Goal: Task Accomplishment & Management: Use online tool/utility

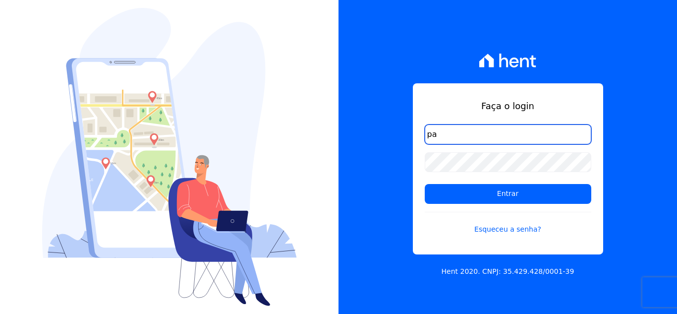
type input "p"
type input "comunicacaojardim@hotmail.com"
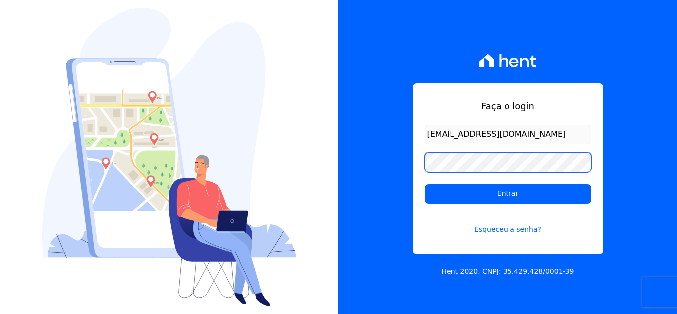
click at [425, 184] on input "Entrar" at bounding box center [508, 194] width 167 height 20
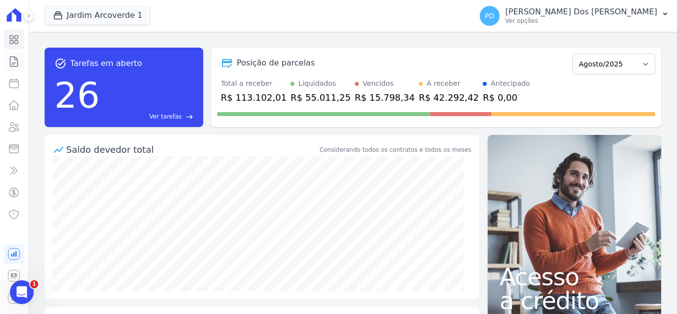
click at [14, 59] on icon at bounding box center [14, 62] width 12 height 12
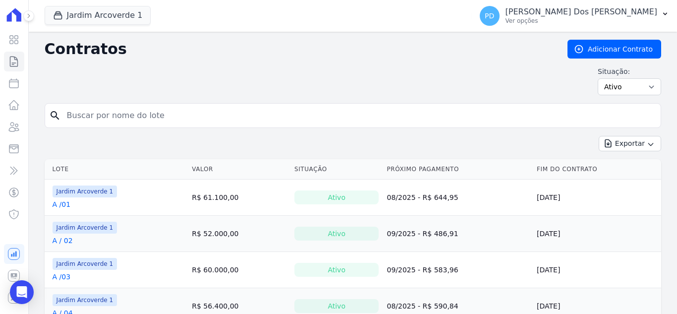
click at [250, 114] on input "search" at bounding box center [359, 116] width 596 height 20
type input "e / 14"
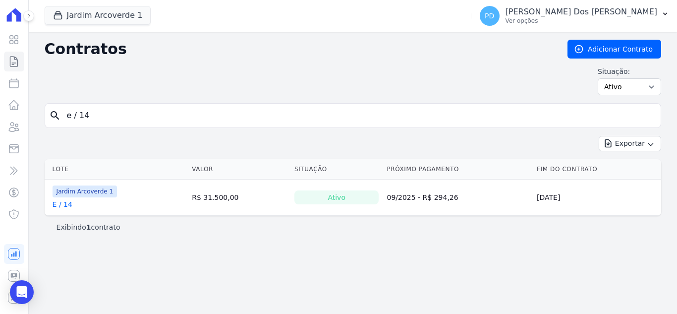
click at [65, 203] on link "E / 14" at bounding box center [63, 204] width 20 height 10
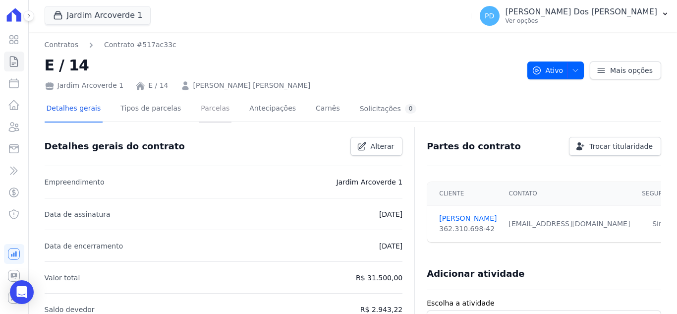
click at [204, 104] on link "Parcelas" at bounding box center [215, 109] width 33 height 26
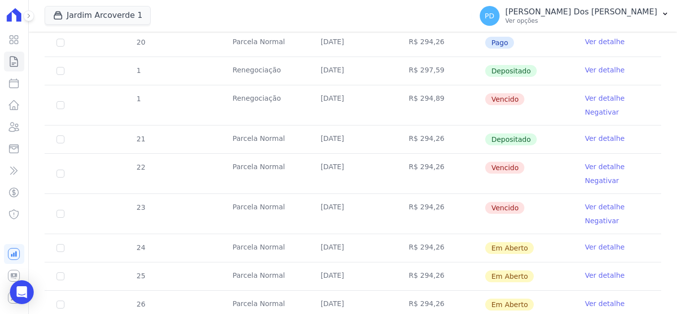
scroll to position [347, 0]
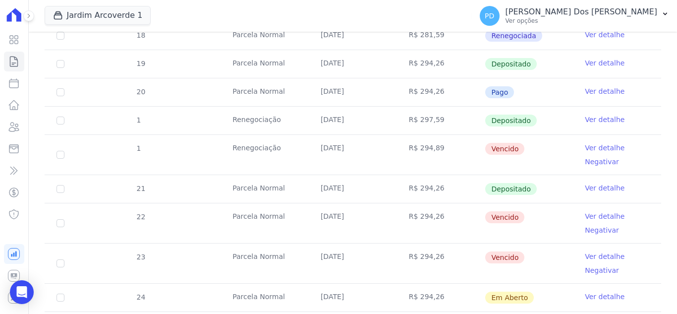
drag, startPoint x: 306, startPoint y: 186, endPoint x: 351, endPoint y: 186, distance: 45.1
click at [351, 186] on tr "21 Parcela Normal 15/06/2025 R$ 294,26 Depositado Ver detalhe" at bounding box center [353, 188] width 617 height 28
click at [590, 188] on link "Ver detalhe" at bounding box center [605, 188] width 40 height 10
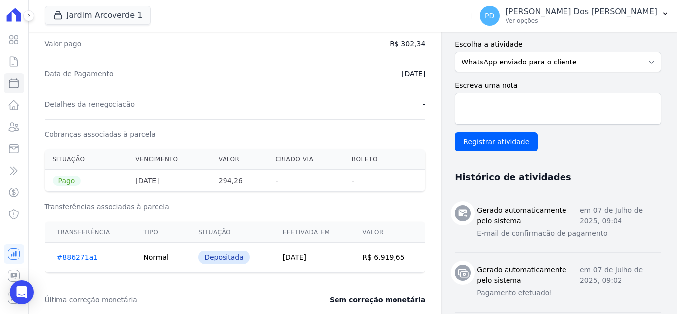
scroll to position [248, 0]
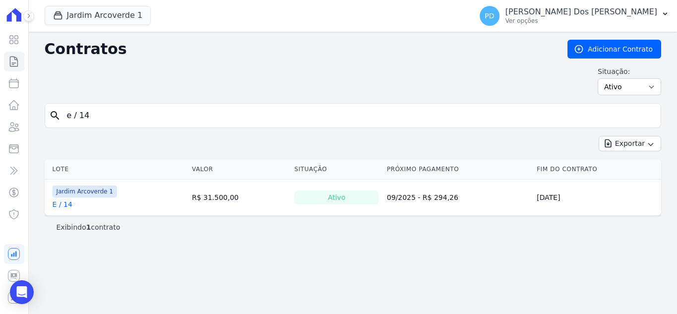
click at [64, 204] on link "E / 14" at bounding box center [63, 204] width 20 height 10
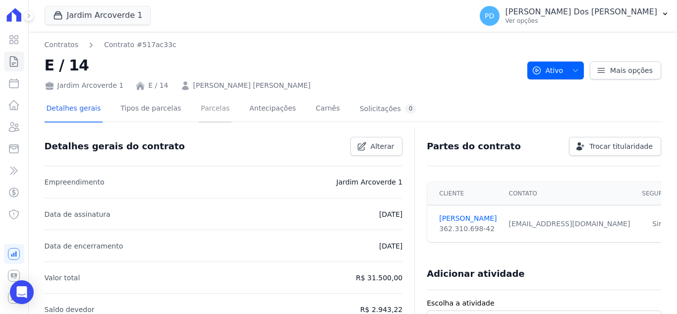
click at [210, 108] on link "Parcelas" at bounding box center [215, 109] width 33 height 26
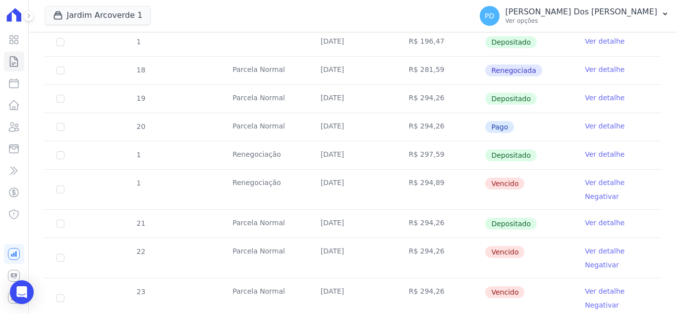
scroll to position [347, 0]
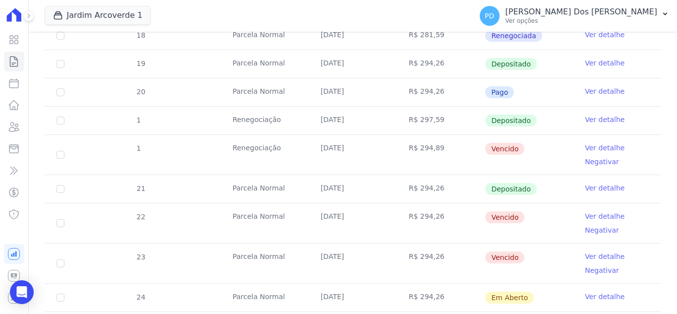
click at [585, 90] on link "Ver detalhe" at bounding box center [605, 91] width 40 height 10
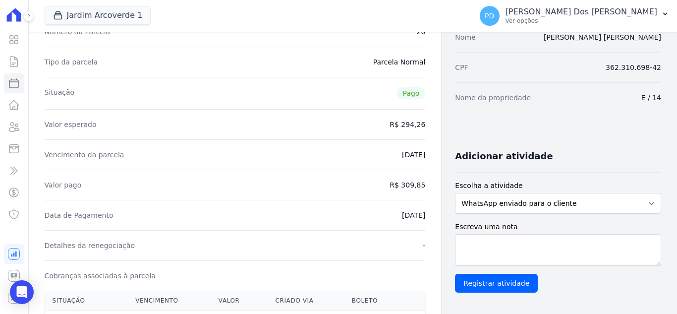
scroll to position [149, 0]
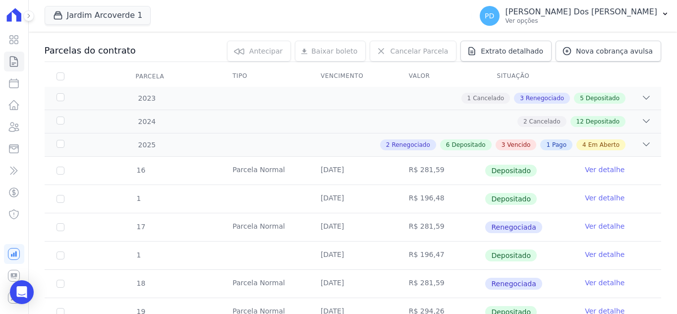
scroll to position [149, 0]
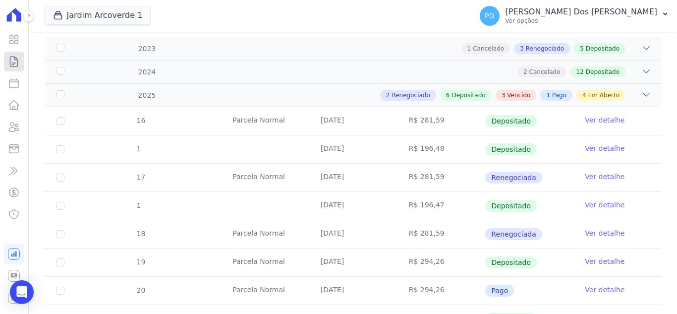
click at [14, 60] on icon at bounding box center [14, 62] width 12 height 12
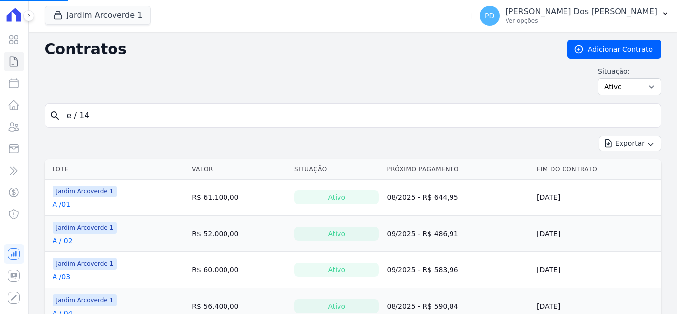
click at [294, 120] on input "e / 14" at bounding box center [359, 116] width 596 height 20
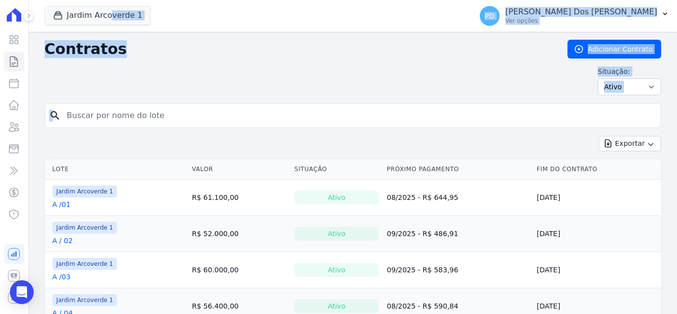
drag, startPoint x: 293, startPoint y: 118, endPoint x: 54, endPoint y: 112, distance: 239.4
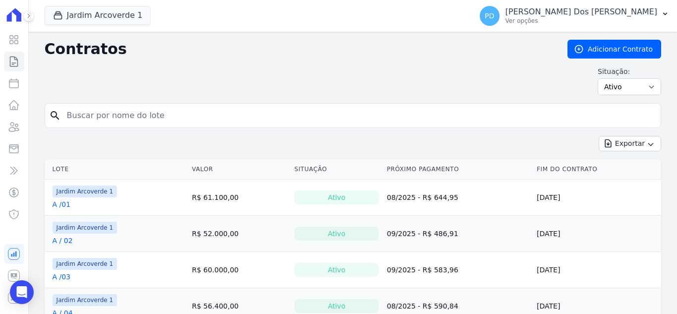
click at [168, 119] on input "search" at bounding box center [359, 116] width 596 height 20
type input "b / 08"
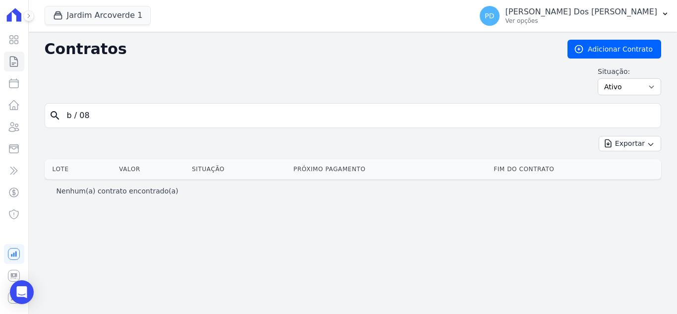
click at [79, 119] on input "b / 08" at bounding box center [359, 116] width 596 height 20
type input "b /08"
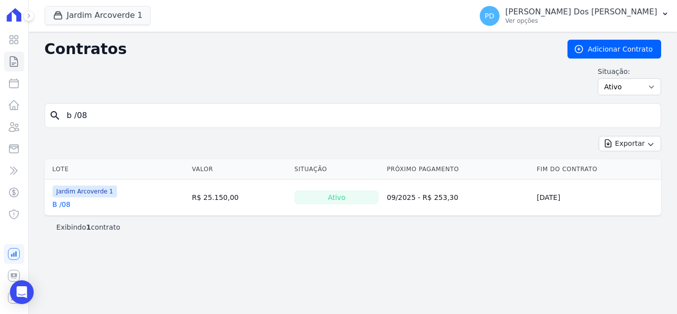
click at [63, 206] on link "B /08" at bounding box center [62, 204] width 18 height 10
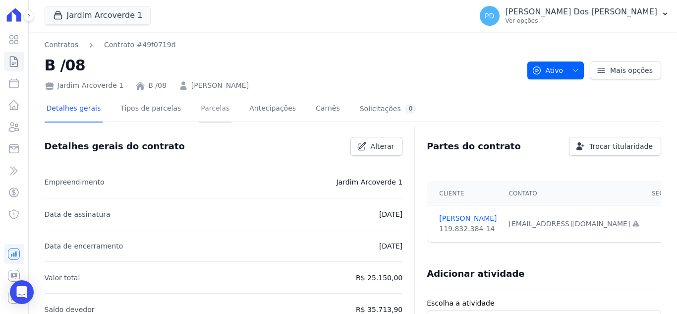
click at [199, 109] on link "Parcelas" at bounding box center [215, 109] width 33 height 26
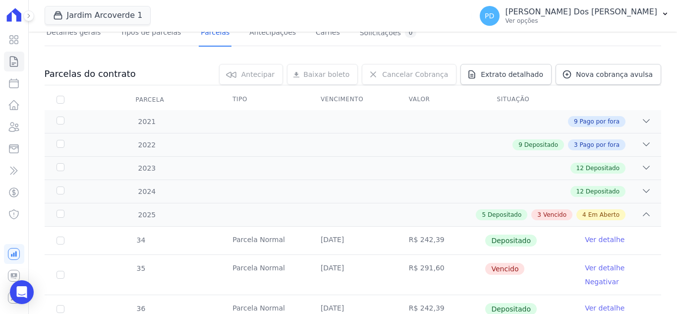
scroll to position [248, 0]
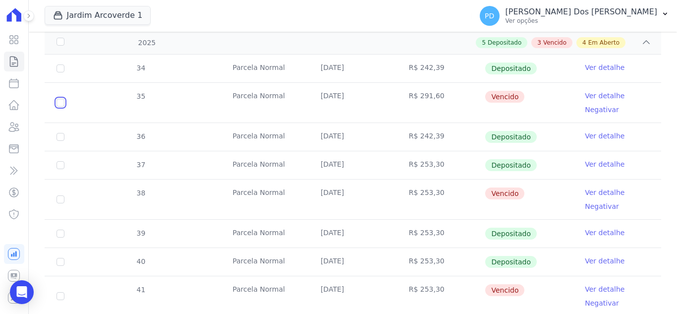
click at [61, 103] on input "checkbox" at bounding box center [60, 103] width 8 height 8
checkbox input "true"
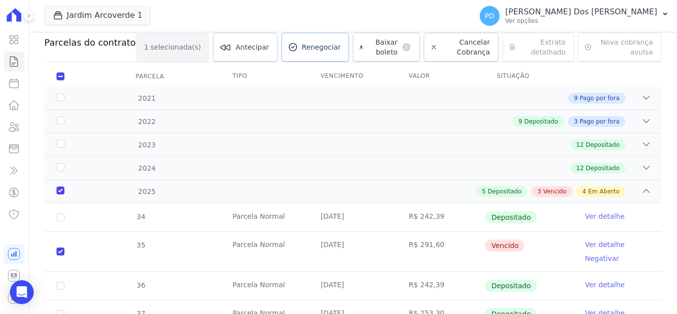
click at [302, 47] on span "Renegociar" at bounding box center [321, 47] width 39 height 10
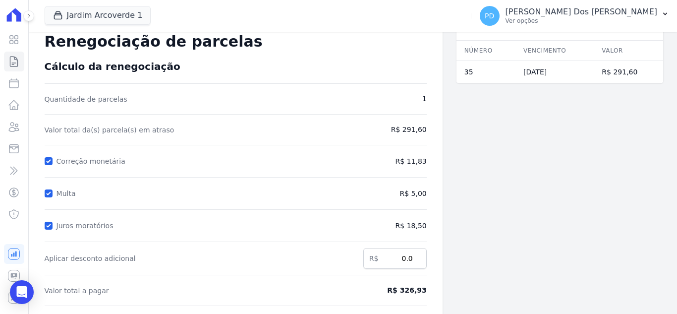
scroll to position [50, 0]
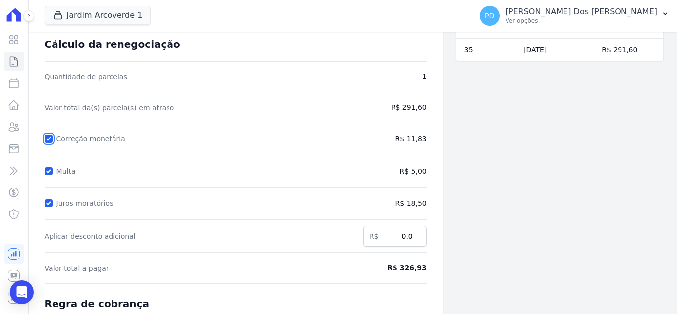
click at [50, 136] on input "Correção monetária" at bounding box center [49, 139] width 8 height 8
checkbox input "false"
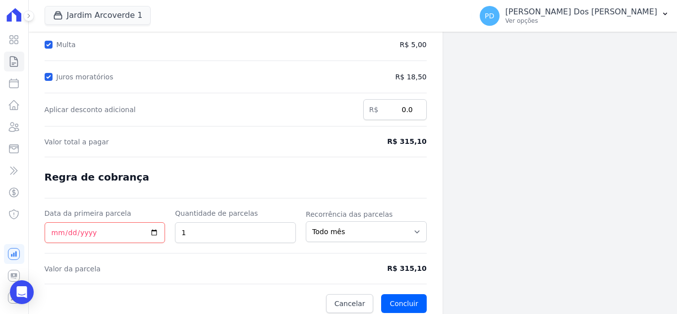
scroll to position [183, 0]
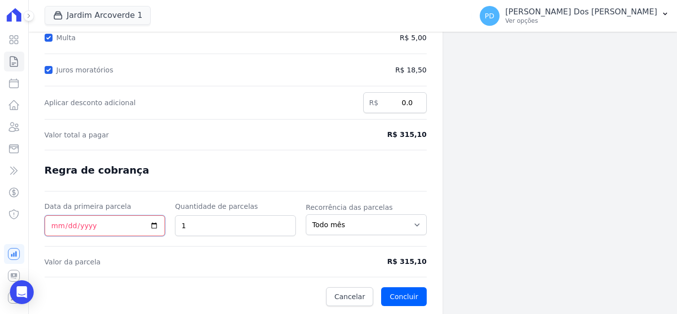
click at [55, 227] on input "Data da primeira parcela" at bounding box center [105, 225] width 121 height 21
type input "2025-08-22"
click at [400, 291] on button "Concluir" at bounding box center [403, 296] width 45 height 19
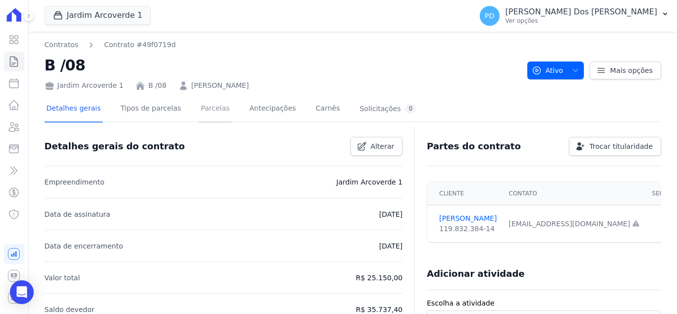
click at [213, 109] on link "Parcelas" at bounding box center [215, 109] width 33 height 26
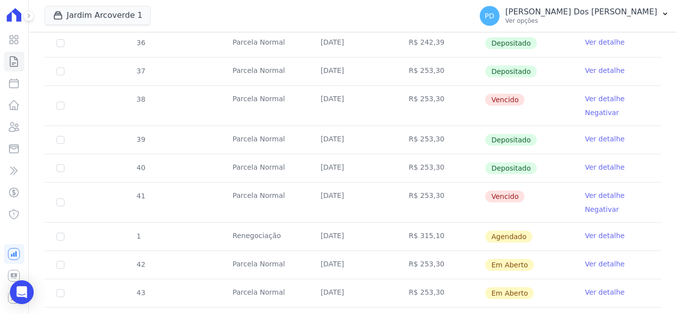
scroll to position [347, 0]
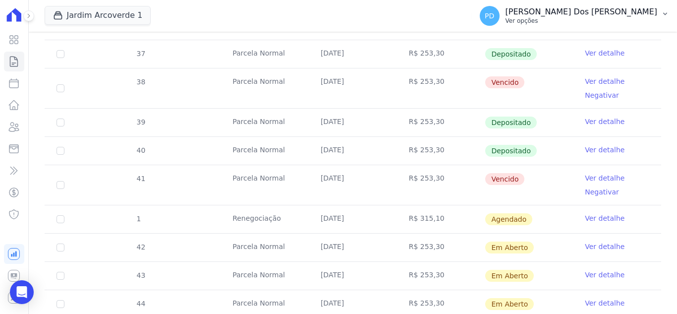
click at [668, 15] on icon "button" at bounding box center [665, 14] width 8 height 8
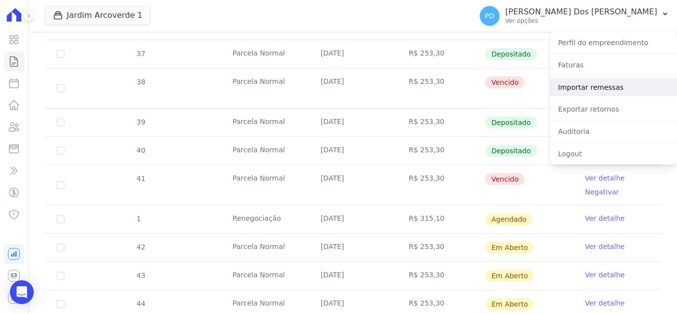
click at [601, 87] on link "Importar remessas" at bounding box center [613, 87] width 127 height 18
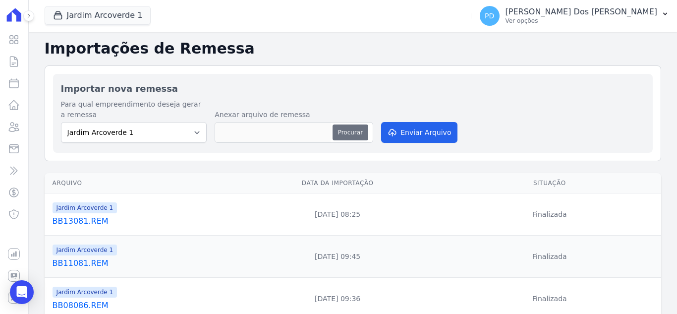
click at [361, 128] on button "Procurar" at bounding box center [351, 132] width 36 height 16
type input "BB21081.REM"
click at [412, 128] on button "Enviar Arquivo" at bounding box center [419, 132] width 76 height 21
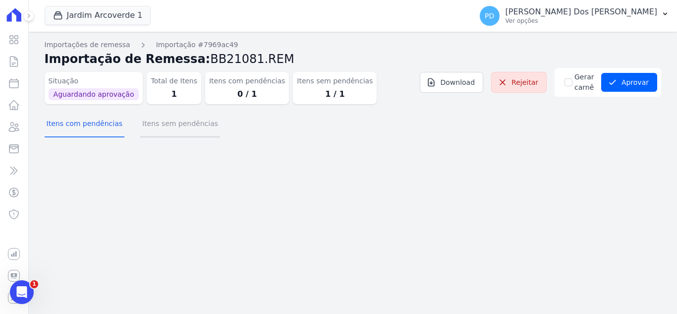
click at [171, 127] on button "Itens sem pendências" at bounding box center [180, 125] width 80 height 26
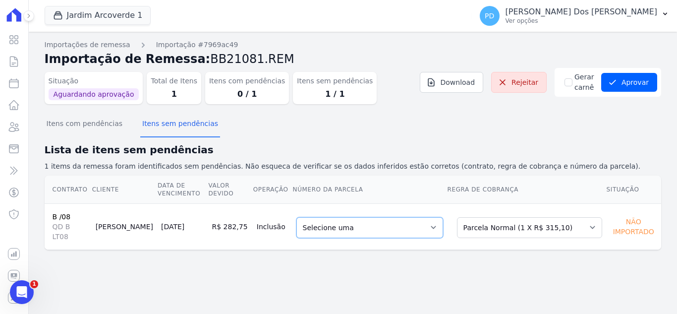
click at [382, 223] on select "Selecione uma 1 - [DATE] - R$ 315,10 - Agendado" at bounding box center [369, 227] width 147 height 21
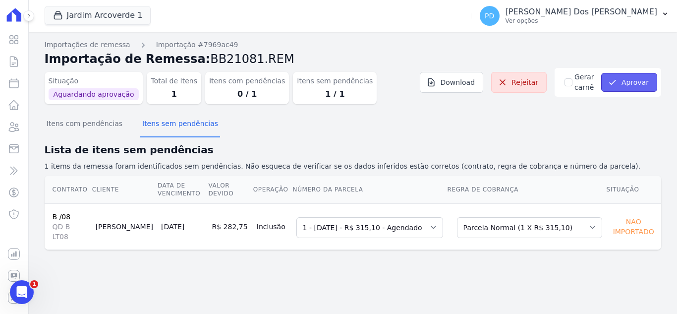
click at [636, 77] on button "Aprovar" at bounding box center [629, 82] width 56 height 19
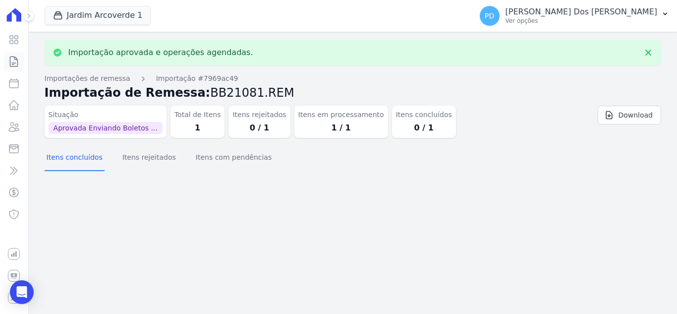
click at [14, 63] on icon at bounding box center [13, 61] width 7 height 10
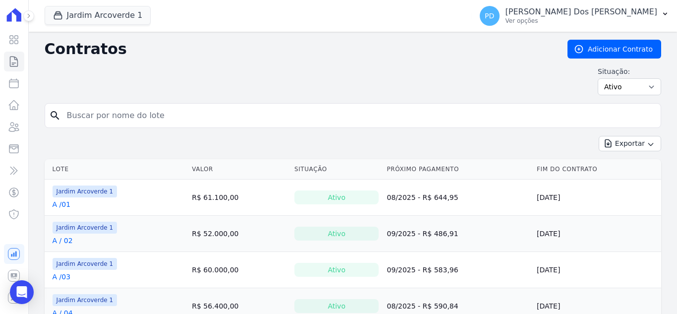
click at [113, 115] on input "search" at bounding box center [359, 116] width 596 height 20
type input "b / 08"
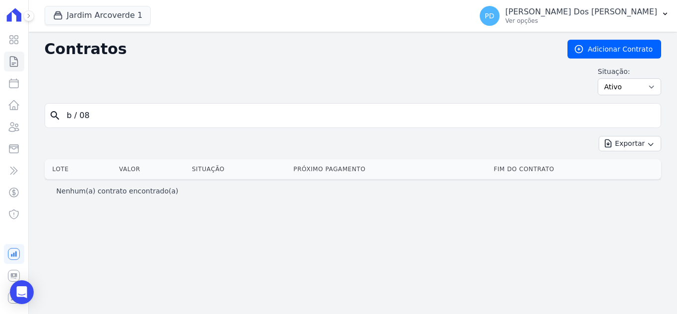
click at [82, 116] on input "b / 08" at bounding box center [359, 116] width 596 height 20
type input "b /08"
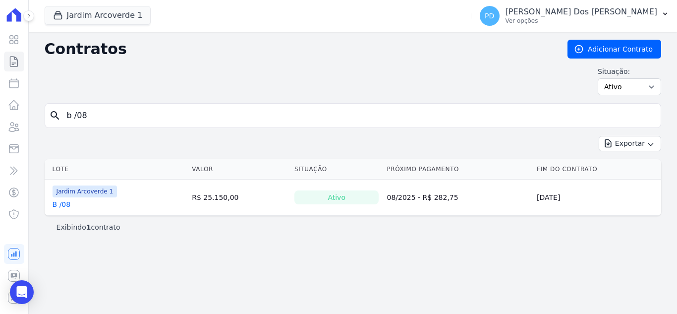
click at [65, 205] on link "B /08" at bounding box center [62, 204] width 18 height 10
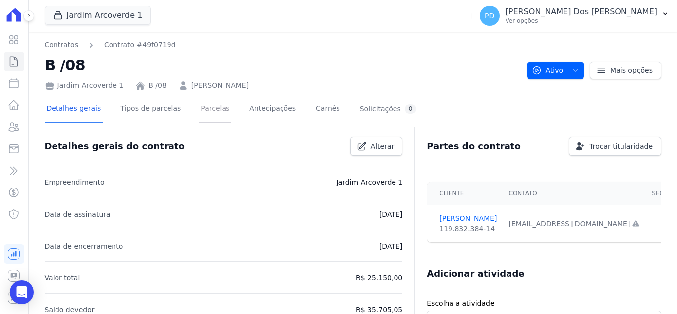
click at [205, 110] on link "Parcelas" at bounding box center [215, 109] width 33 height 26
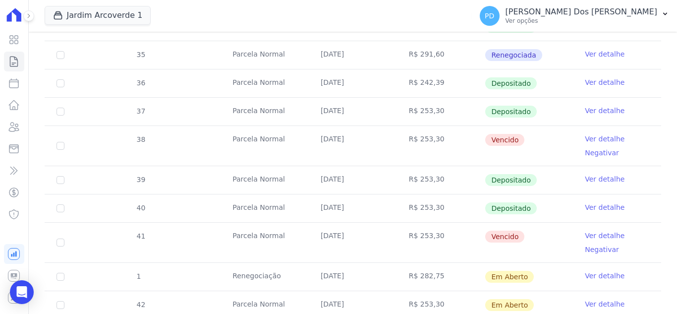
scroll to position [297, 0]
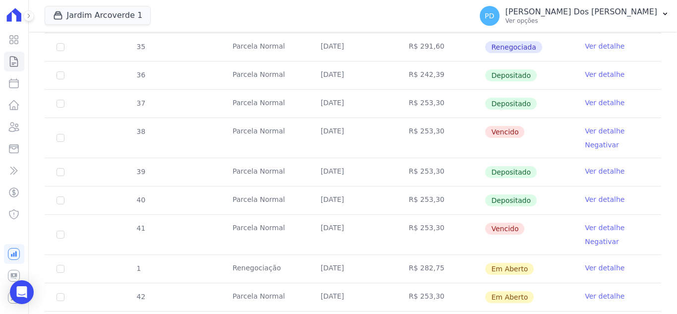
click at [602, 265] on link "Ver detalhe" at bounding box center [605, 268] width 40 height 10
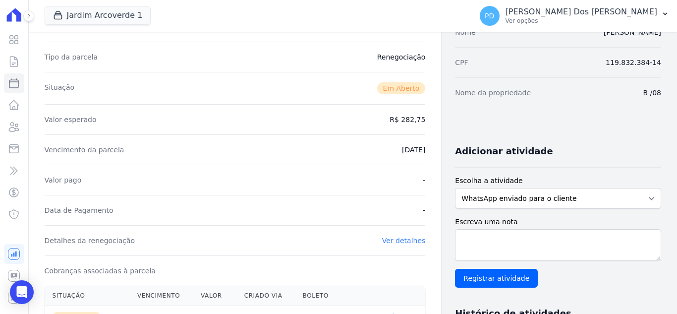
scroll to position [297, 0]
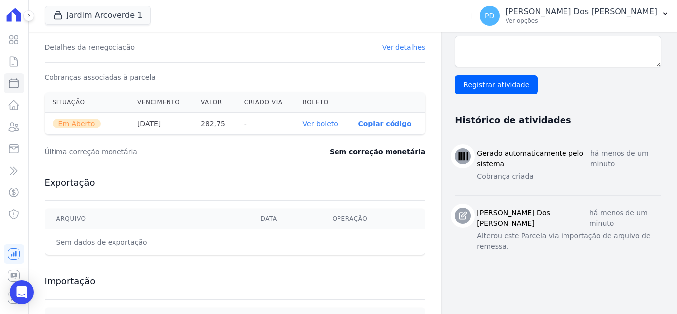
click at [320, 121] on link "Ver boleto" at bounding box center [320, 123] width 35 height 8
click at [14, 61] on icon at bounding box center [14, 62] width 12 height 12
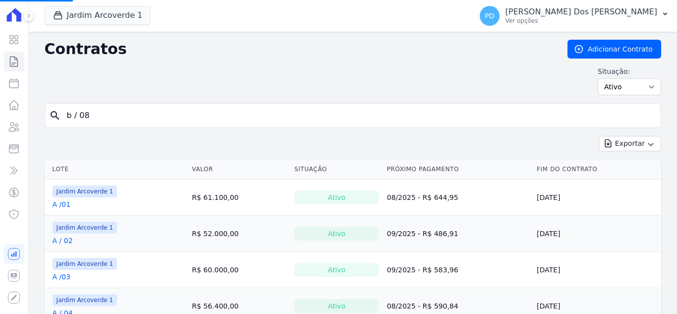
click at [195, 117] on input "b / 08" at bounding box center [359, 116] width 596 height 20
click at [195, 117] on input "search" at bounding box center [359, 116] width 596 height 20
type input "e / 14"
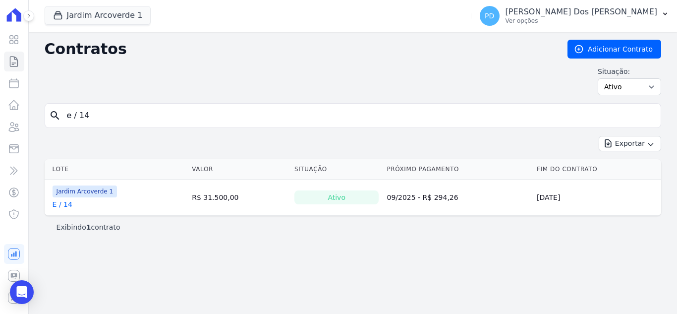
click at [62, 206] on link "E / 14" at bounding box center [63, 204] width 20 height 10
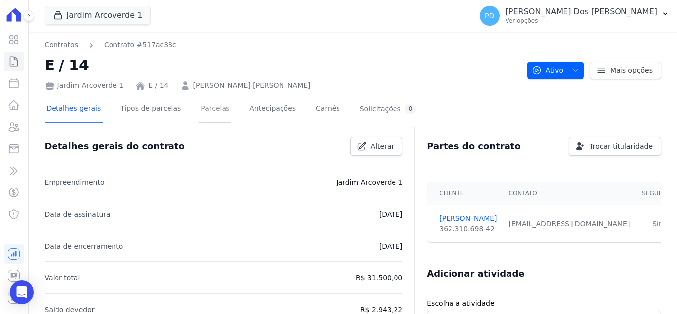
click at [204, 106] on link "Parcelas" at bounding box center [215, 109] width 33 height 26
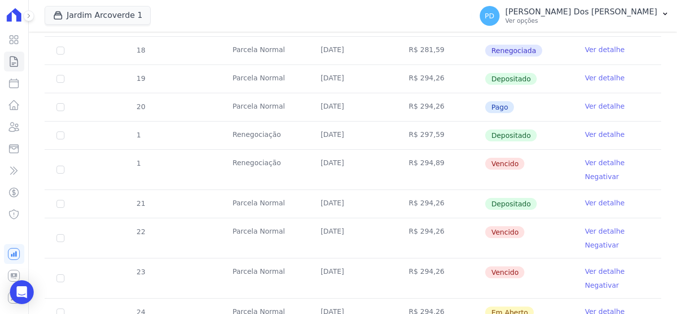
scroll to position [347, 0]
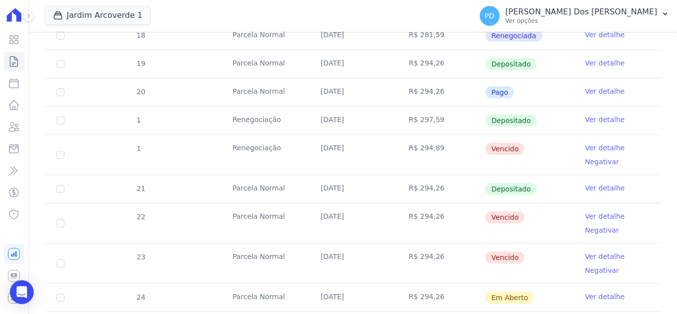
click at [595, 146] on link "Ver detalhe" at bounding box center [605, 148] width 40 height 10
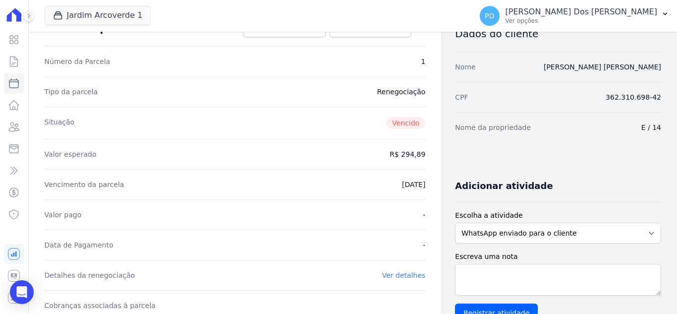
scroll to position [248, 0]
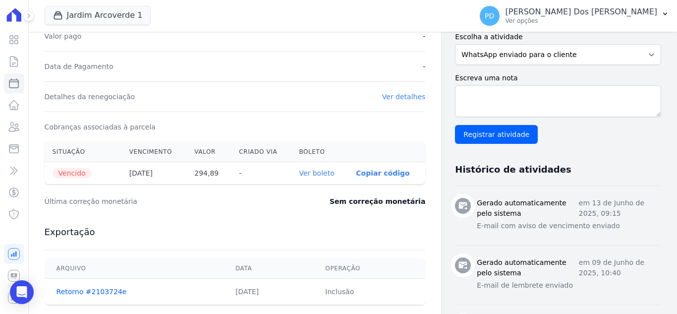
click at [315, 171] on link "Ver boleto" at bounding box center [316, 173] width 35 height 8
click at [10, 59] on icon at bounding box center [13, 61] width 7 height 10
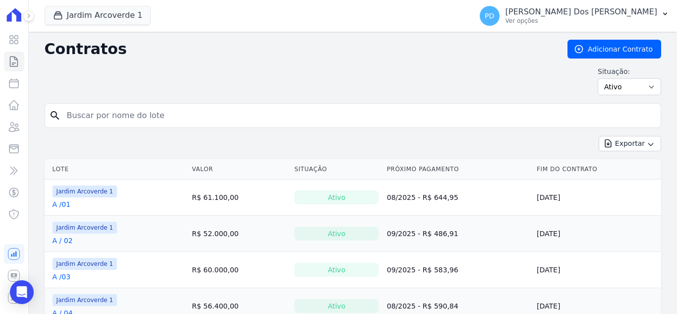
click at [100, 115] on input "search" at bounding box center [359, 116] width 596 height 20
type input "e / 09"
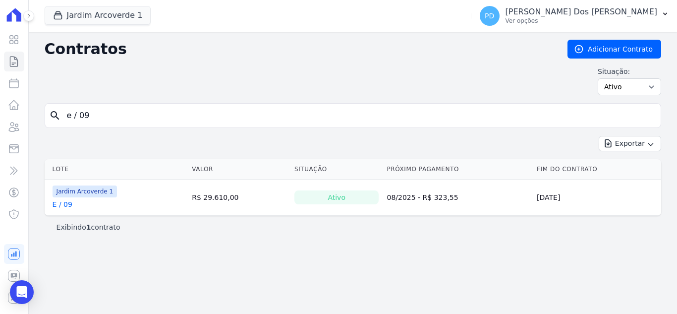
click at [62, 207] on link "E / 09" at bounding box center [63, 204] width 20 height 10
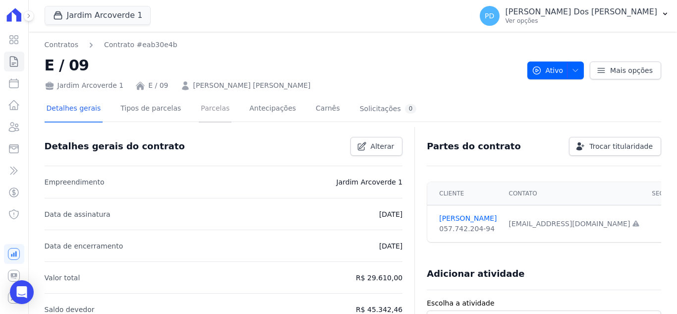
click at [213, 107] on link "Parcelas" at bounding box center [215, 109] width 33 height 26
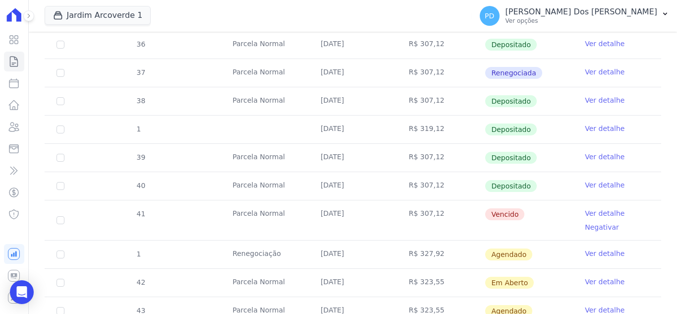
scroll to position [248, 0]
click at [665, 10] on icon "button" at bounding box center [665, 14] width 8 height 8
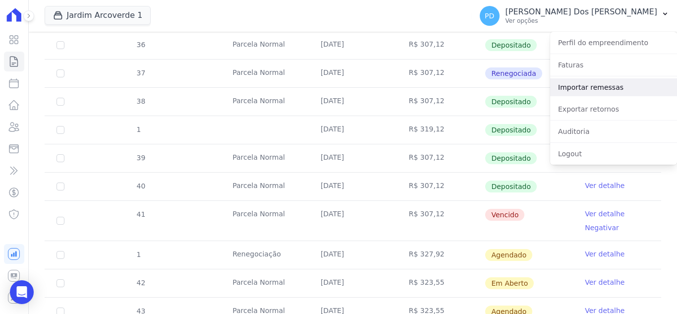
click at [609, 86] on link "Importar remessas" at bounding box center [613, 87] width 127 height 18
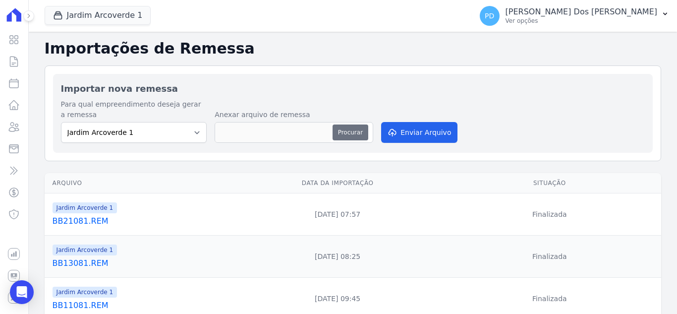
click at [348, 133] on button "Procurar" at bounding box center [351, 132] width 36 height 16
type input "BB21082.REM"
click at [436, 134] on button "Enviar Arquivo" at bounding box center [419, 132] width 76 height 21
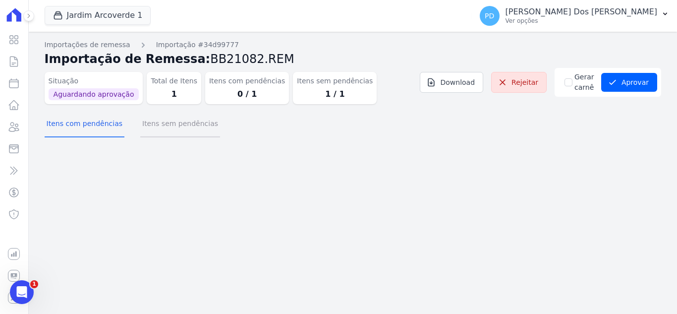
click at [169, 129] on button "Itens sem pendências" at bounding box center [180, 125] width 80 height 26
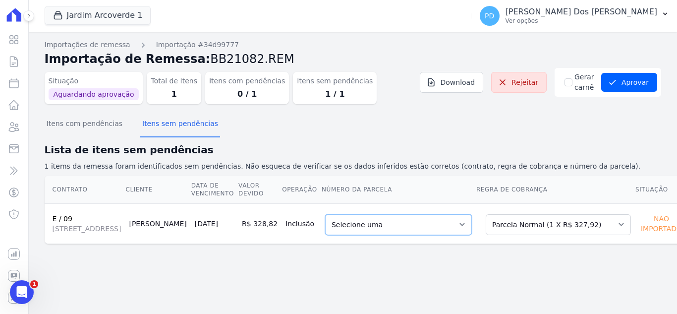
click at [424, 235] on select "Selecione uma 1 - [DATE] - R$ 327,92 - Agendado" at bounding box center [398, 224] width 147 height 21
click at [642, 78] on button "Aprovar" at bounding box center [629, 82] width 56 height 19
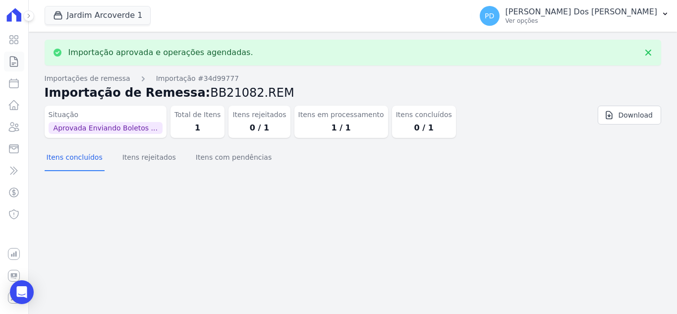
click at [13, 62] on icon at bounding box center [14, 62] width 12 height 12
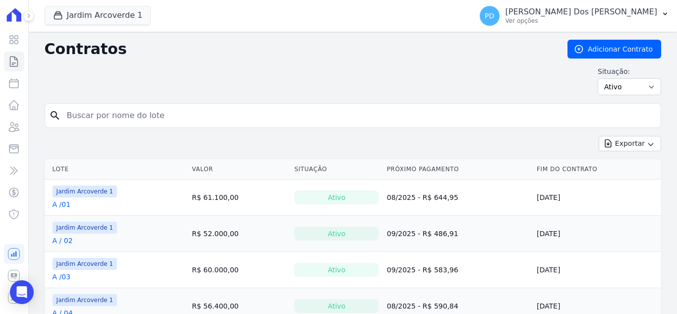
click at [104, 118] on input "search" at bounding box center [359, 116] width 596 height 20
type input "e / 09"
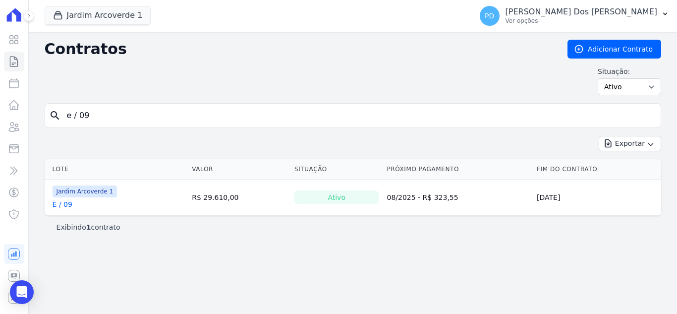
click at [65, 205] on link "E / 09" at bounding box center [63, 204] width 20 height 10
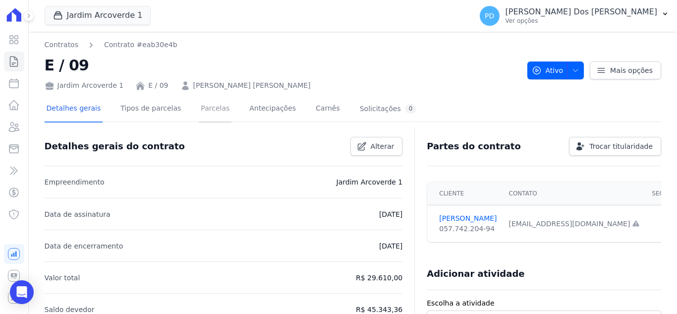
click at [204, 104] on link "Parcelas" at bounding box center [215, 109] width 33 height 26
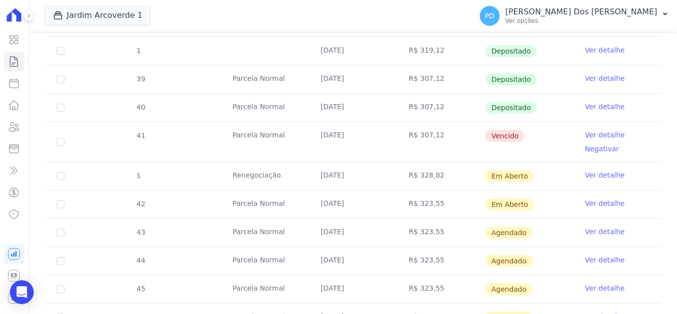
scroll to position [347, 0]
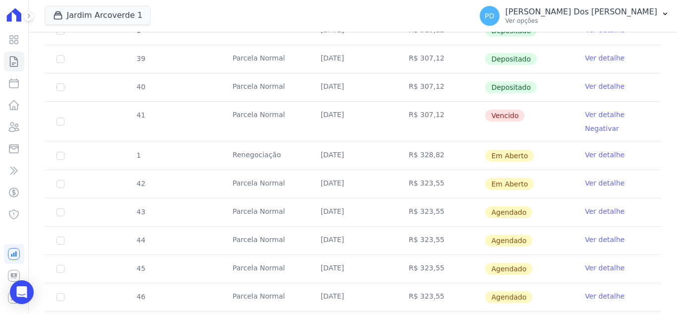
click at [590, 155] on link "Ver detalhe" at bounding box center [605, 155] width 40 height 10
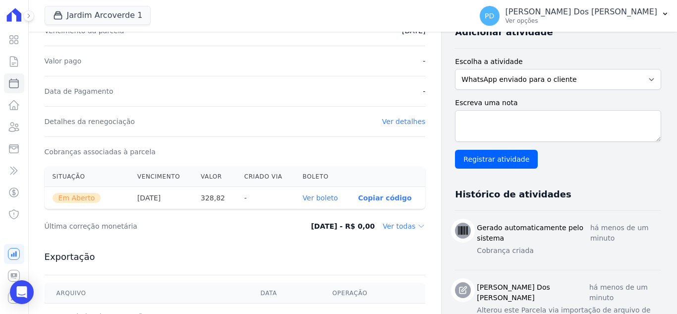
scroll to position [248, 0]
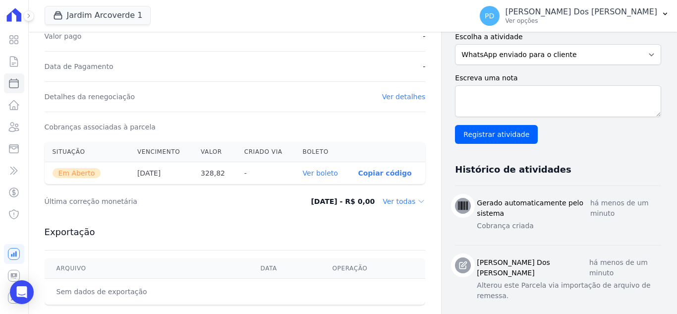
click at [327, 170] on link "Ver boleto" at bounding box center [320, 173] width 35 height 8
click at [13, 62] on icon at bounding box center [14, 62] width 12 height 12
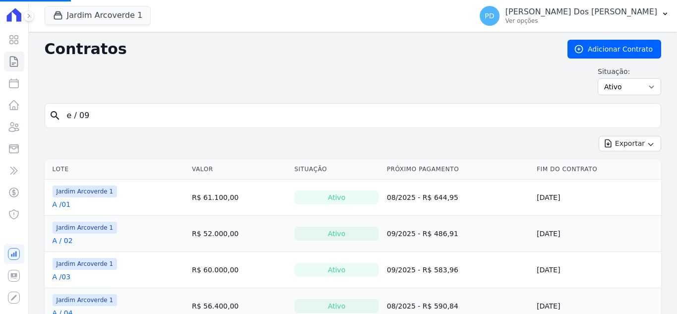
click at [79, 115] on input "e / 09" at bounding box center [359, 116] width 596 height 20
click at [92, 116] on input "e / 09" at bounding box center [359, 116] width 596 height 20
drag, startPoint x: 92, startPoint y: 116, endPoint x: 48, endPoint y: 114, distance: 43.7
click at [48, 114] on div "search e / 09" at bounding box center [353, 115] width 617 height 25
type input "i"
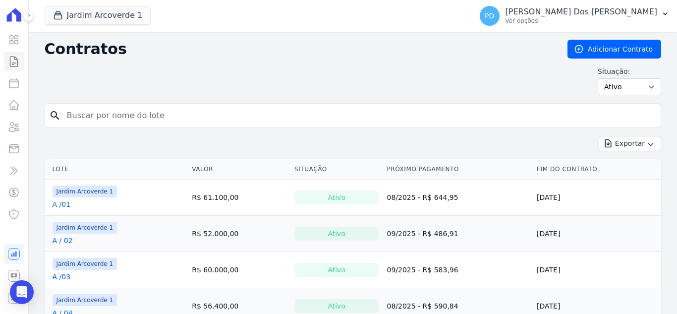
click at [84, 115] on input "search" at bounding box center [359, 116] width 596 height 20
type input "i / 08"
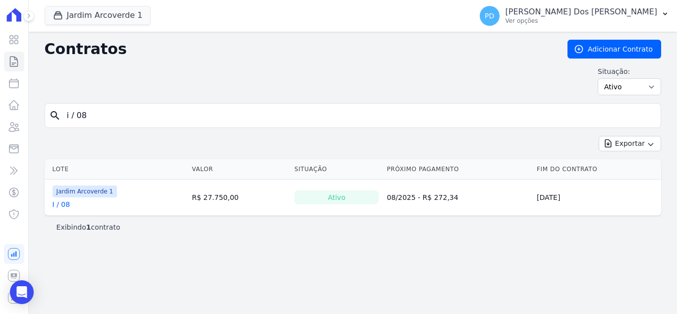
click at [65, 203] on link "I / 08" at bounding box center [62, 204] width 18 height 10
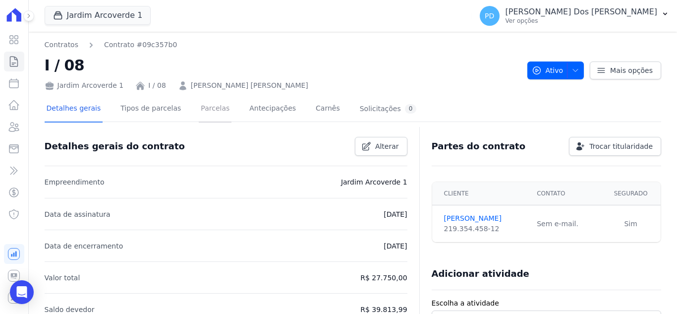
click at [200, 107] on link "Parcelas" at bounding box center [215, 109] width 33 height 26
